Goal: Transaction & Acquisition: Purchase product/service

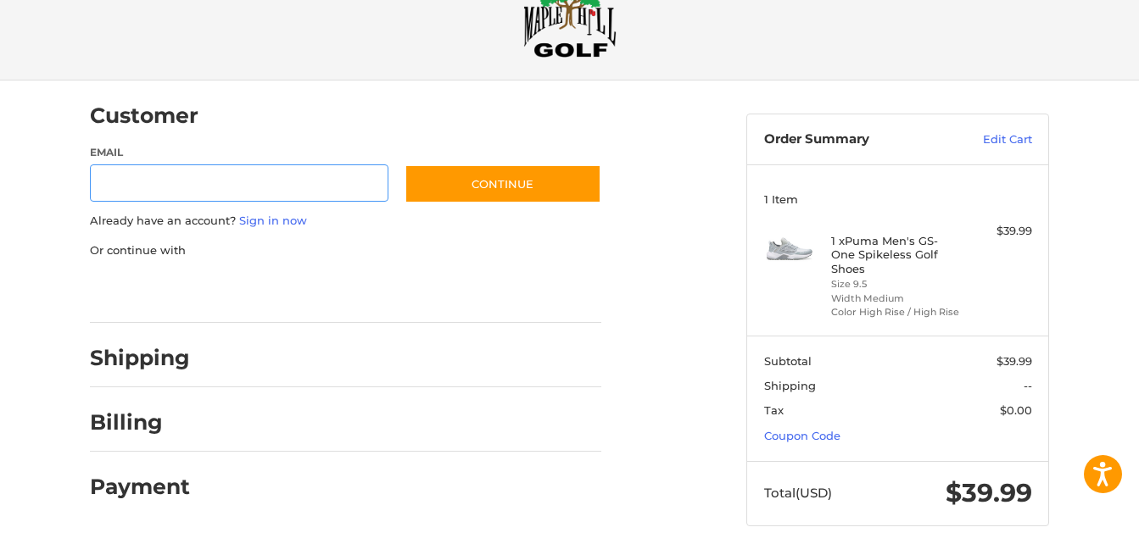
scroll to position [70, 0]
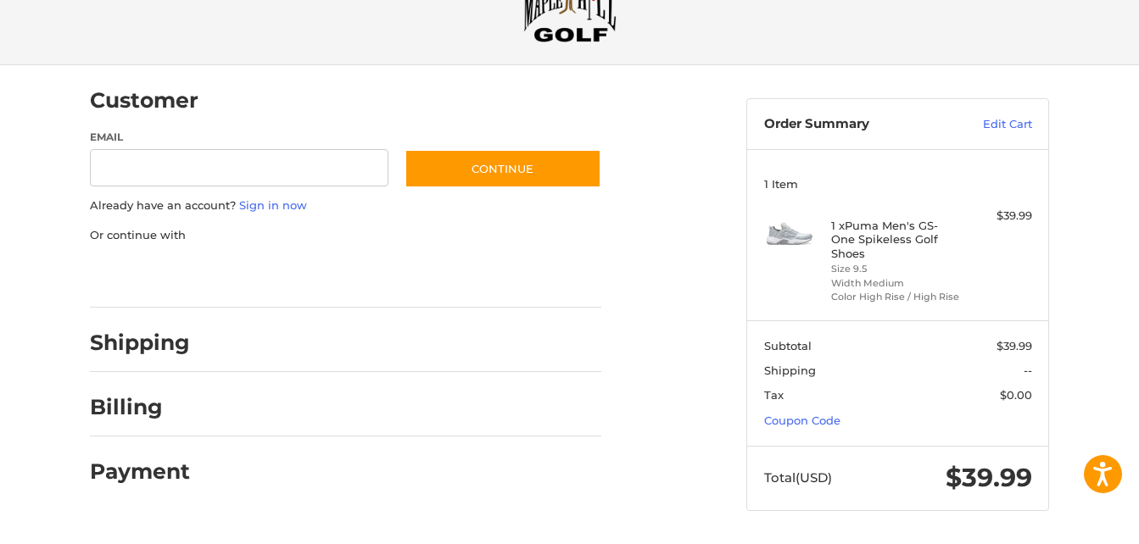
click at [0, 544] on div at bounding box center [0, 544] width 0 height 0
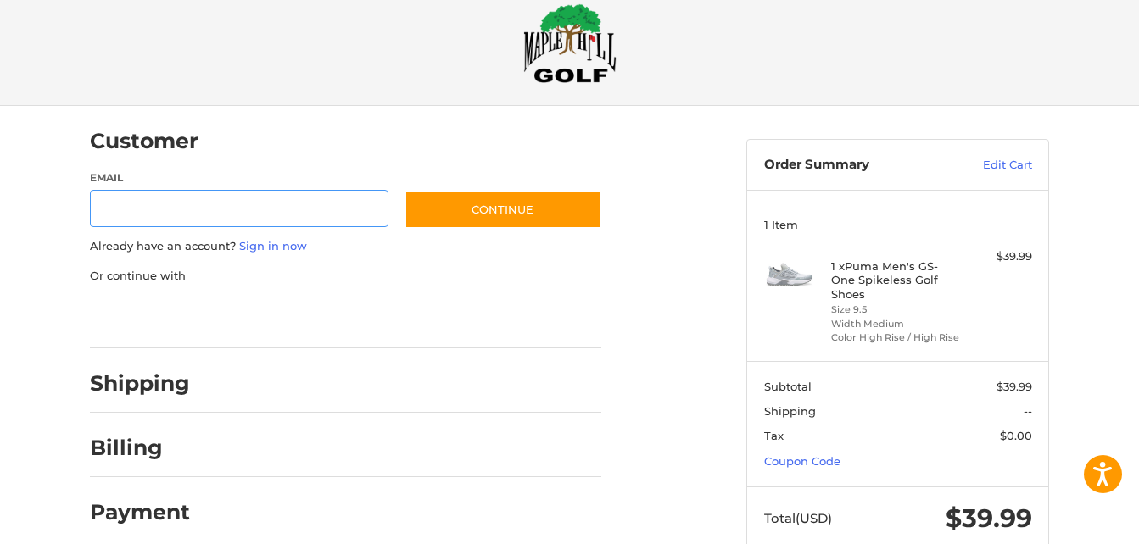
scroll to position [27, 0]
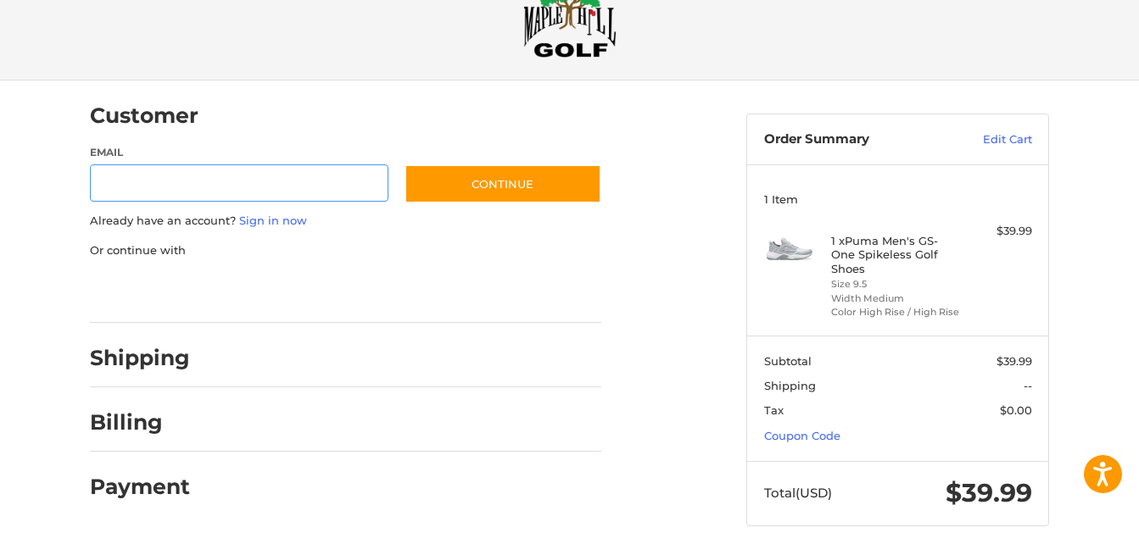
scroll to position [70, 0]
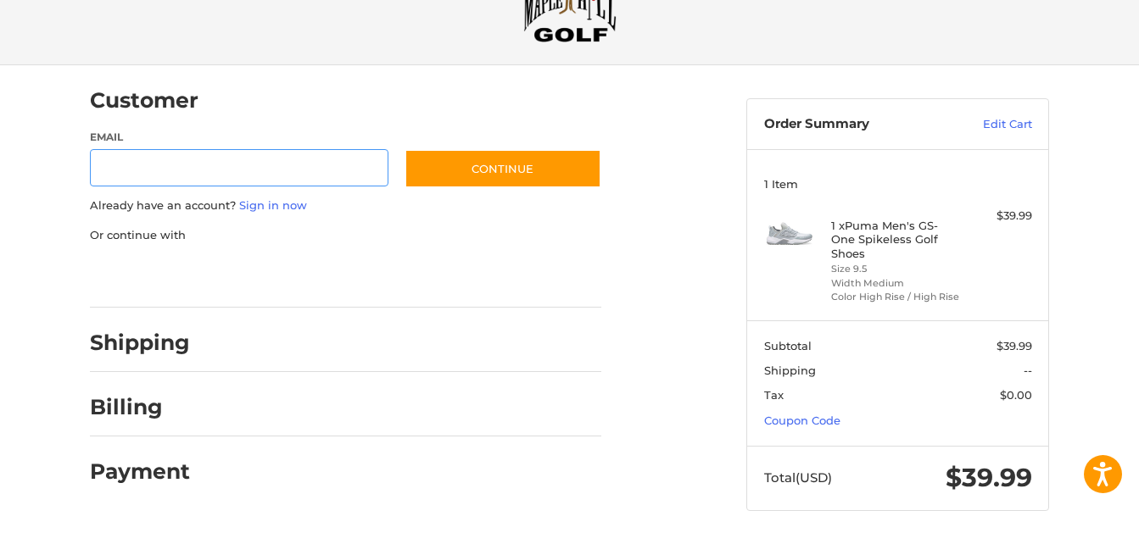
click at [109, 170] on input "Email" at bounding box center [239, 168] width 298 height 38
type input "**********"
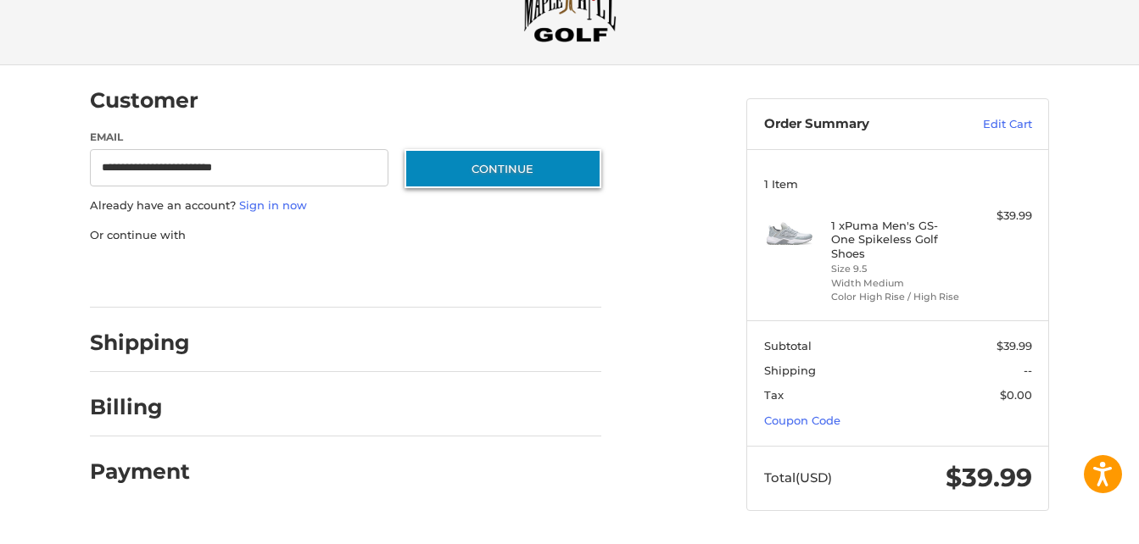
click at [473, 174] on button "Continue" at bounding box center [502, 168] width 197 height 39
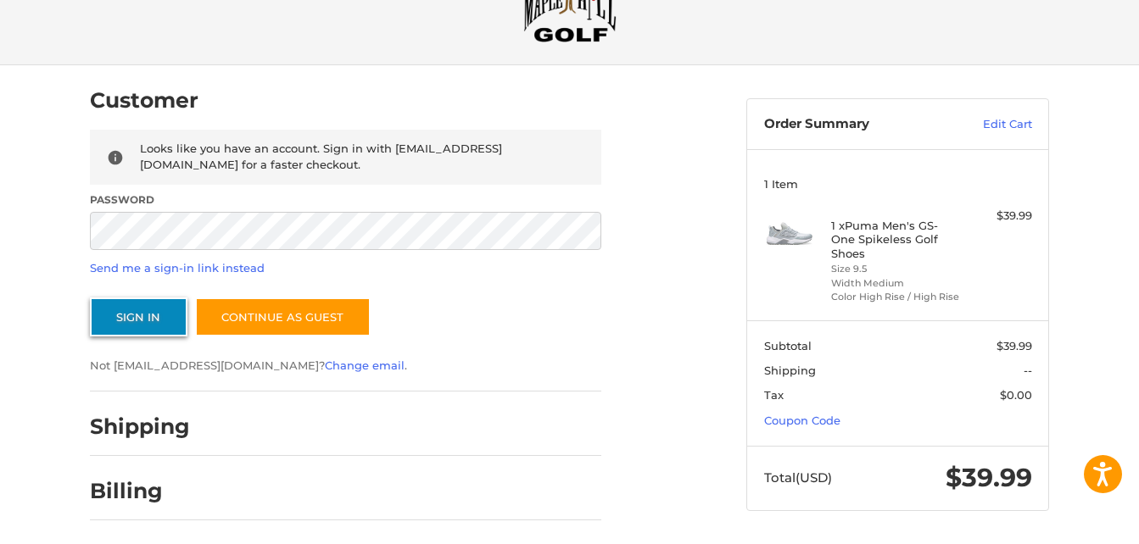
click at [169, 310] on button "Sign In" at bounding box center [139, 317] width 98 height 39
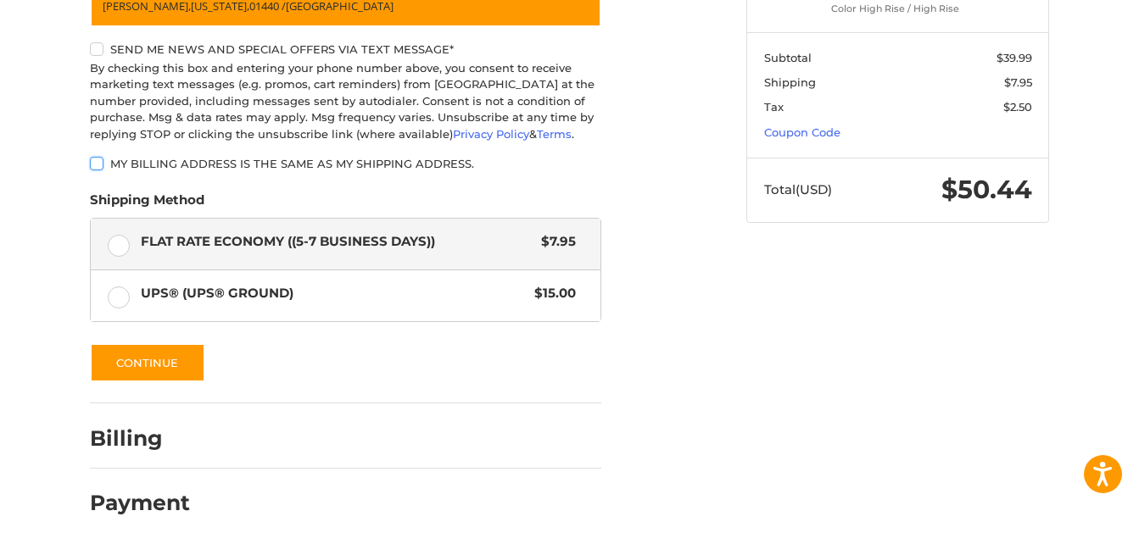
scroll to position [363, 0]
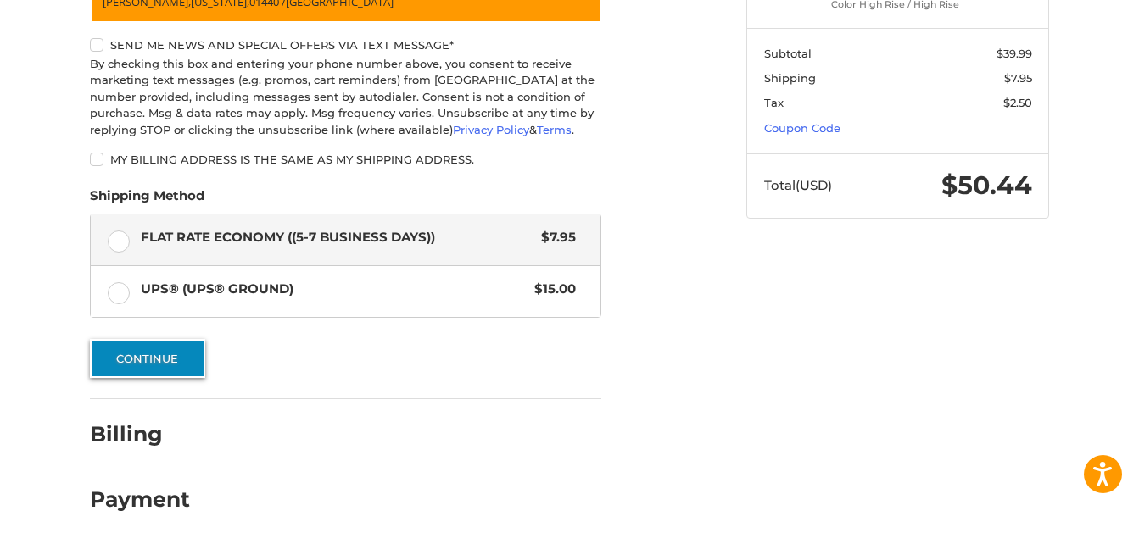
click at [134, 360] on button "Continue" at bounding box center [147, 358] width 115 height 39
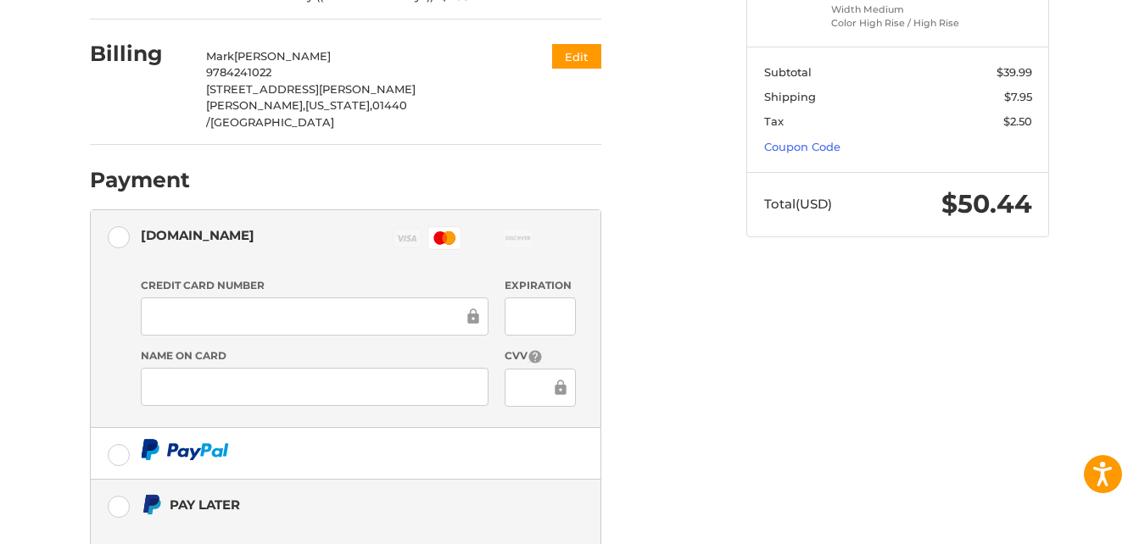
scroll to position [483, 0]
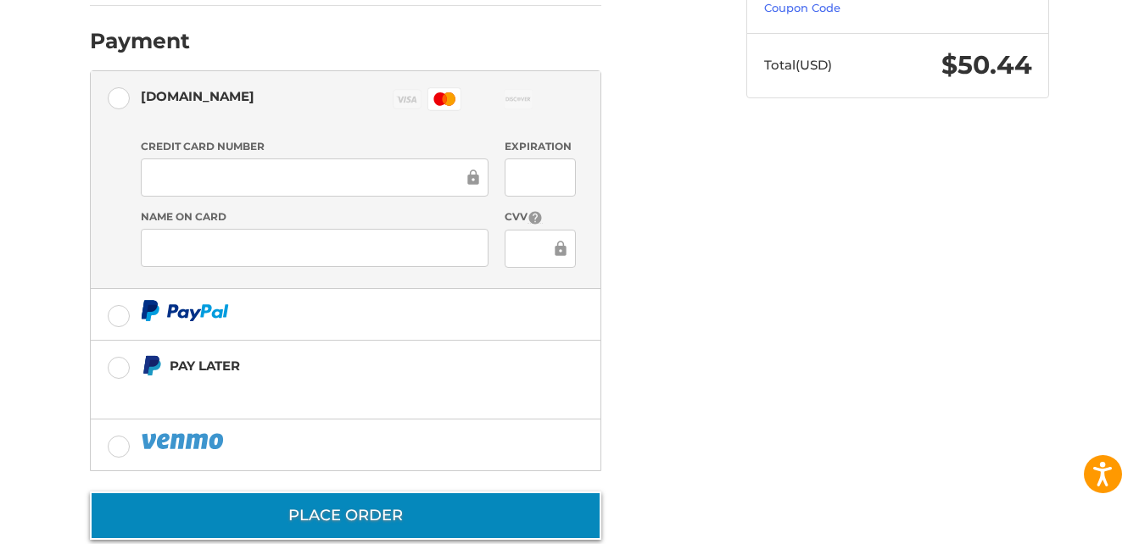
click at [343, 492] on button "Place Order" at bounding box center [345, 516] width 511 height 48
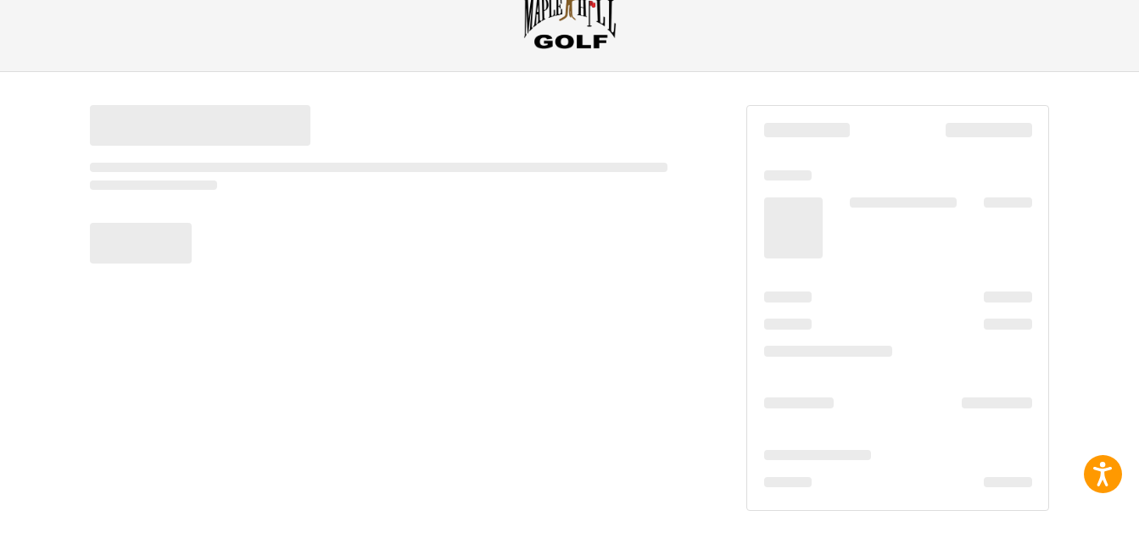
scroll to position [64, 0]
